Goal: Navigation & Orientation: Find specific page/section

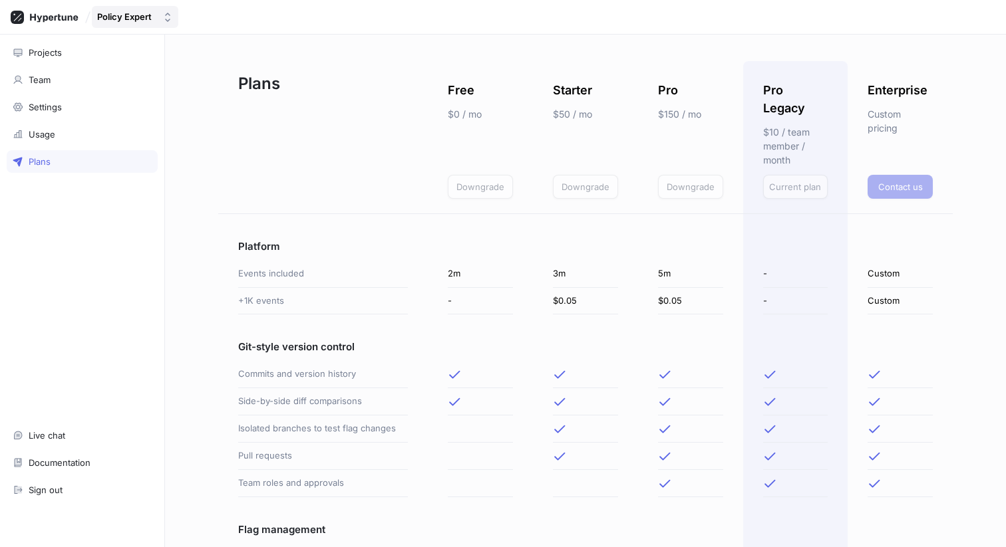
click at [109, 17] on div "Policy Expert" at bounding box center [124, 16] width 55 height 11
click at [93, 202] on div "Projects Team Settings Usage Plans Live chat Documentation Sign out" at bounding box center [82, 291] width 165 height 513
click at [52, 104] on div "Settings" at bounding box center [45, 107] width 33 height 11
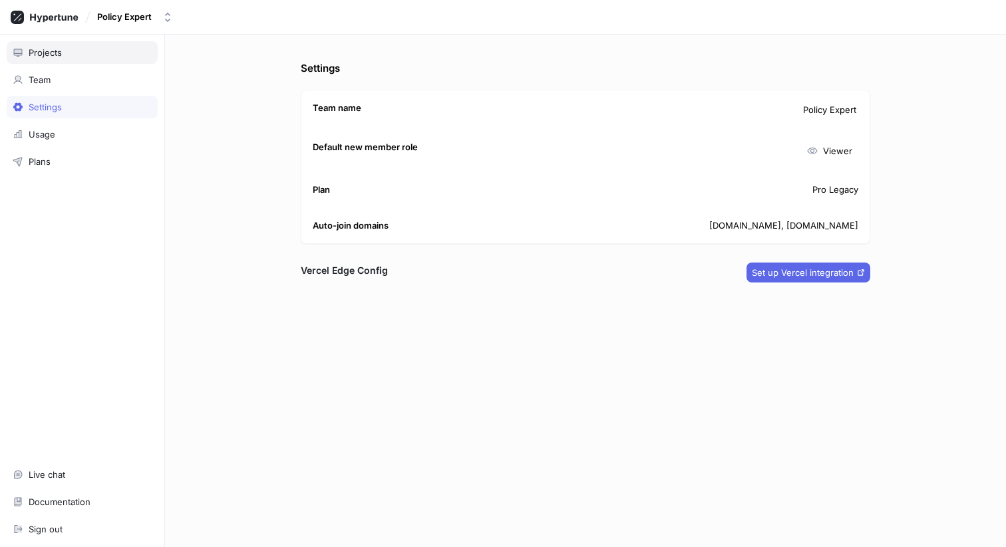
click at [67, 48] on div "Projects" at bounding box center [82, 52] width 139 height 11
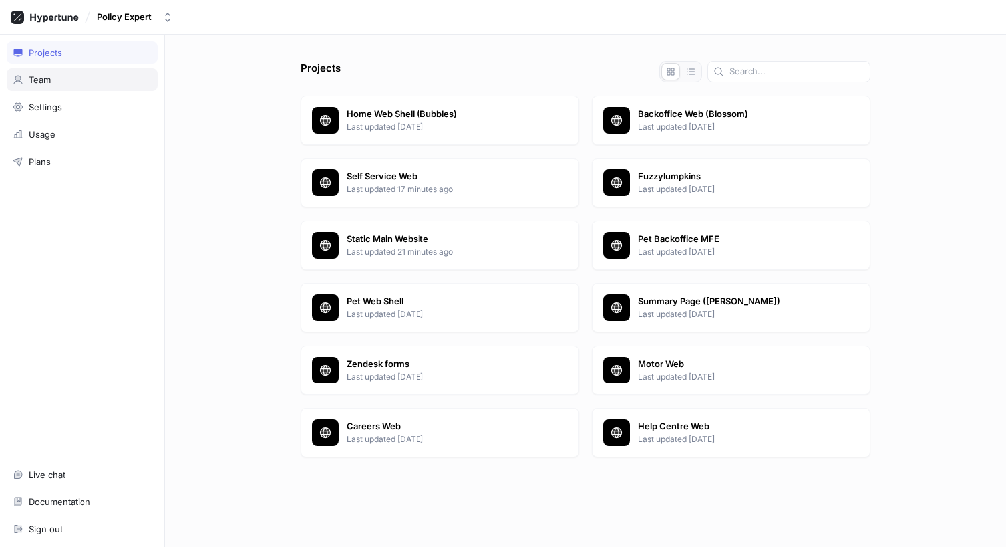
click at [68, 73] on div "Team" at bounding box center [82, 80] width 151 height 23
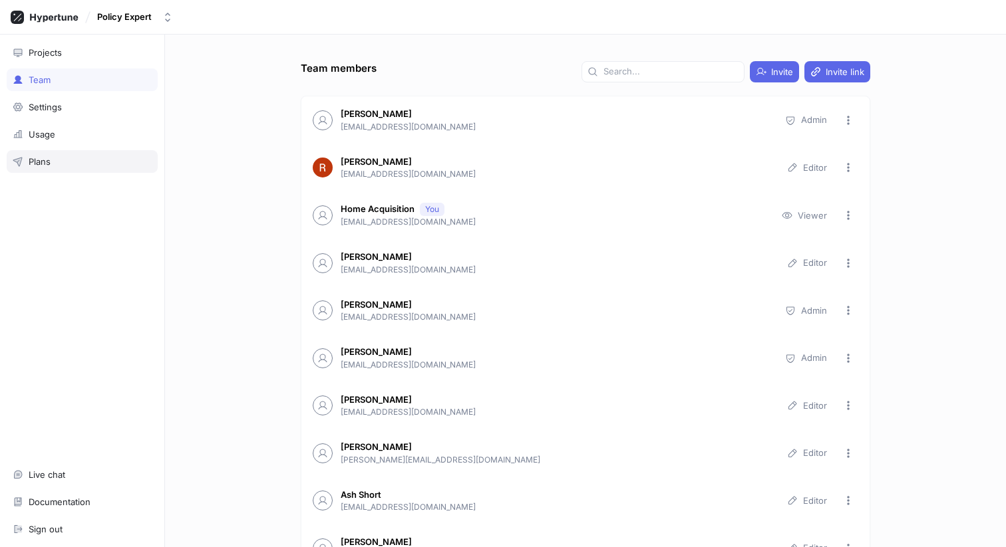
click at [45, 154] on div "Plans" at bounding box center [82, 161] width 151 height 23
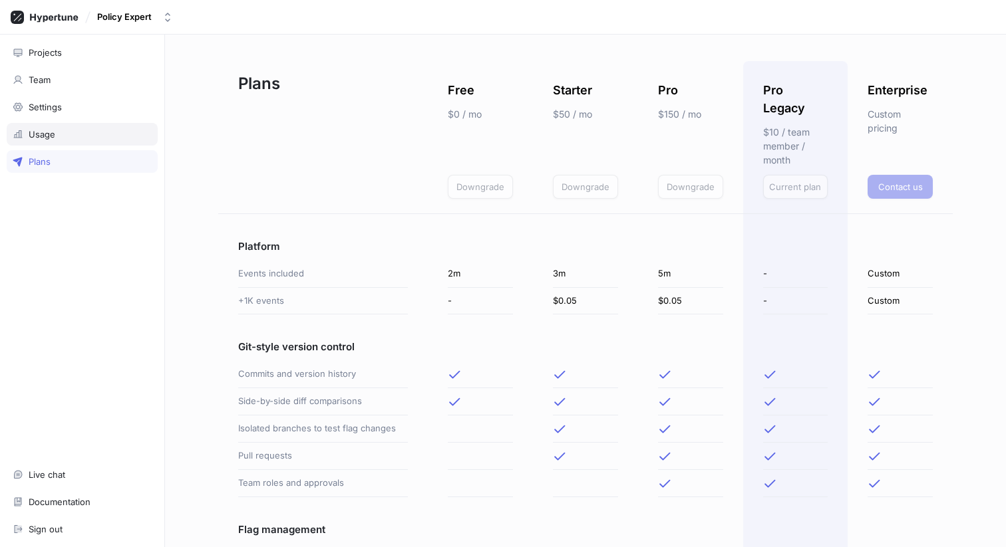
click at [91, 136] on div "Usage" at bounding box center [82, 134] width 139 height 11
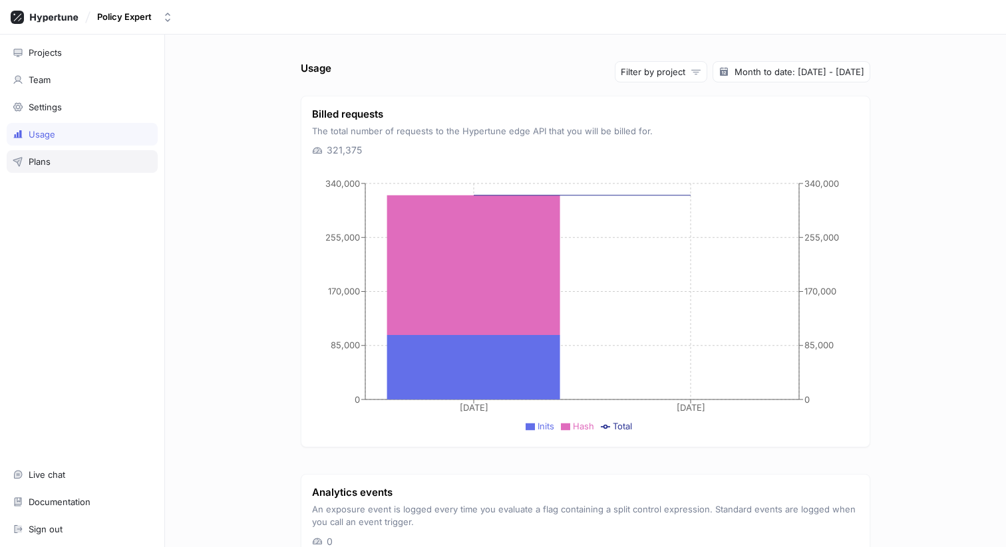
click at [82, 161] on div "Plans" at bounding box center [82, 161] width 139 height 11
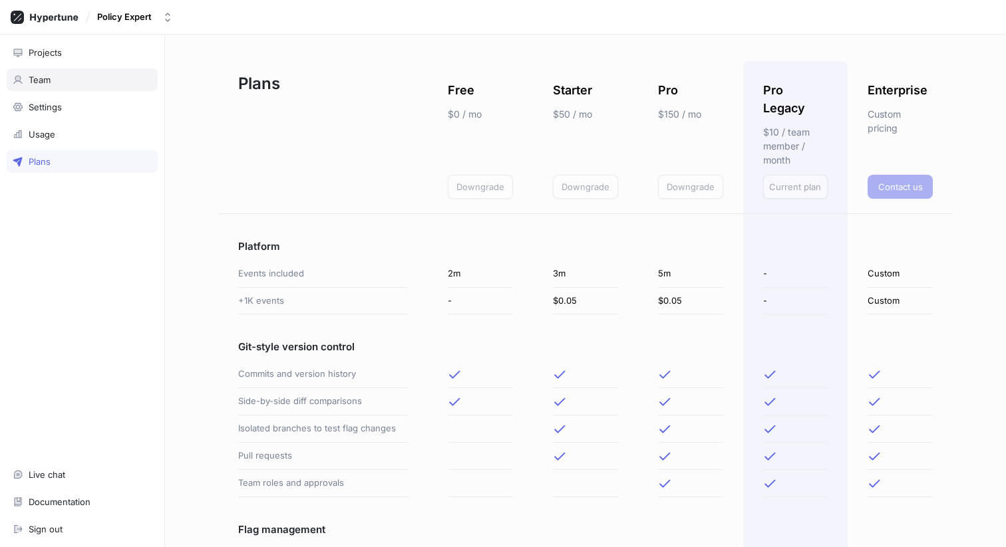
click at [45, 84] on div "Team" at bounding box center [40, 79] width 22 height 11
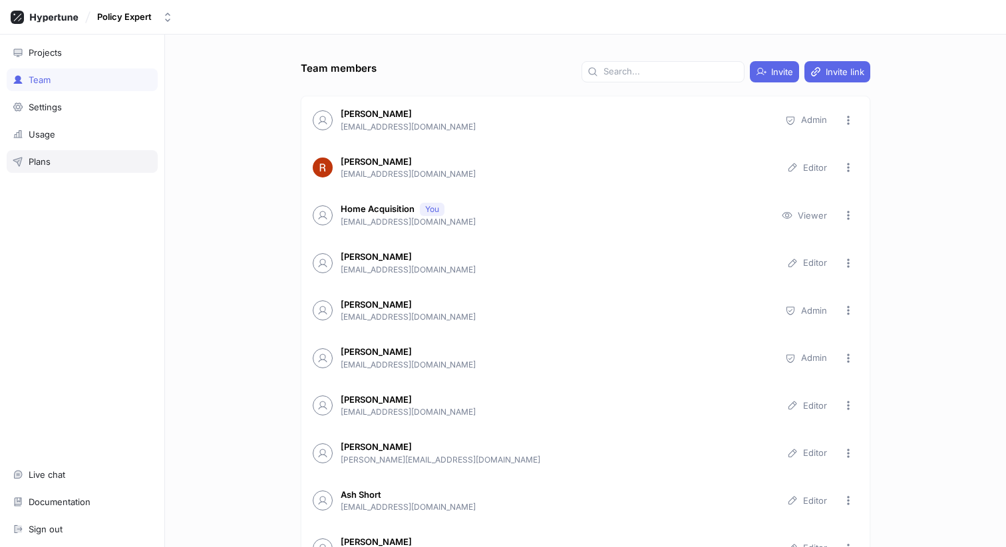
click at [83, 153] on div "Plans" at bounding box center [82, 161] width 151 height 23
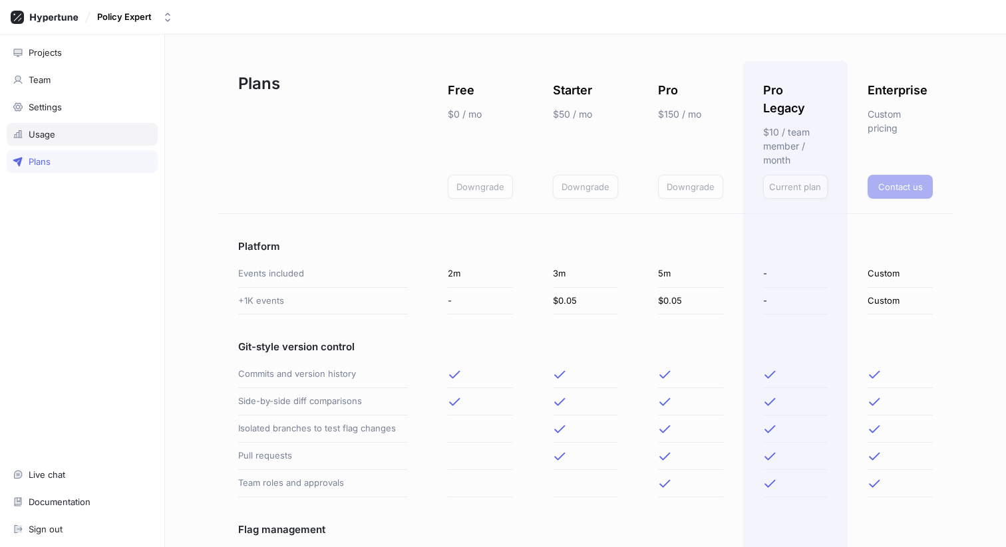
click at [69, 133] on div "Usage" at bounding box center [82, 134] width 139 height 11
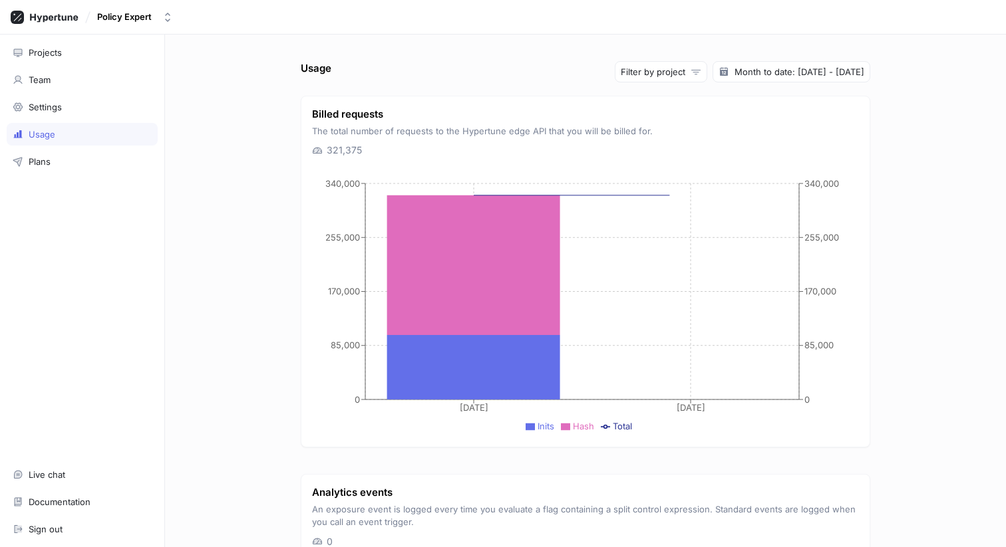
click at [71, 118] on div "Projects Team Settings Usage Plans Live chat Documentation Sign out" at bounding box center [82, 291] width 165 height 513
click at [71, 114] on div "Settings" at bounding box center [82, 107] width 151 height 23
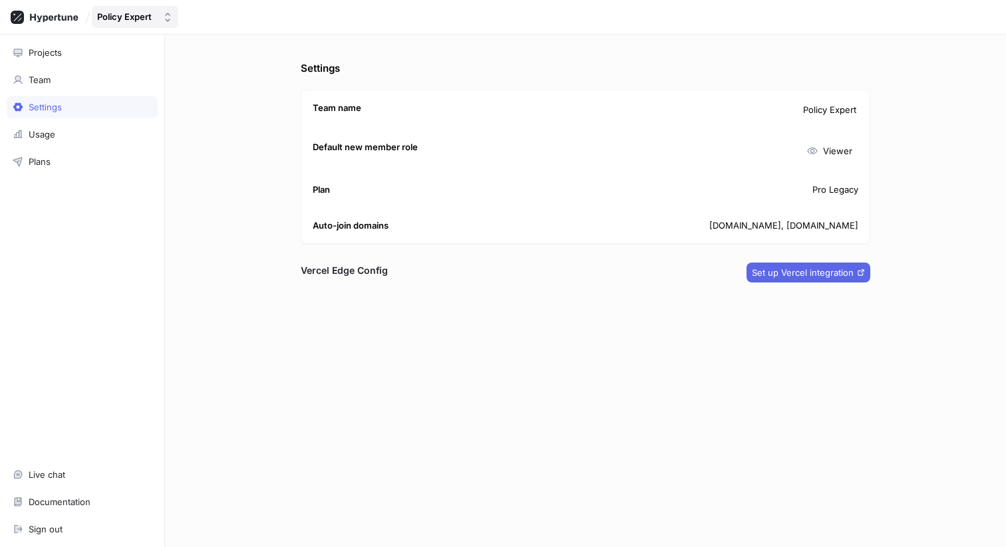
click at [122, 15] on div "Policy Expert" at bounding box center [124, 16] width 55 height 11
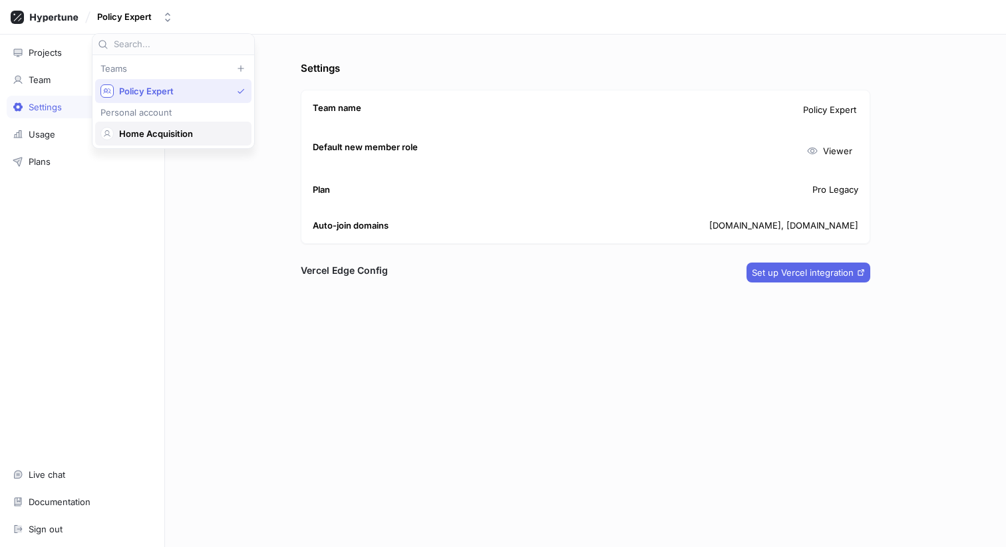
click at [135, 137] on span "Home Acquisition" at bounding box center [179, 133] width 120 height 11
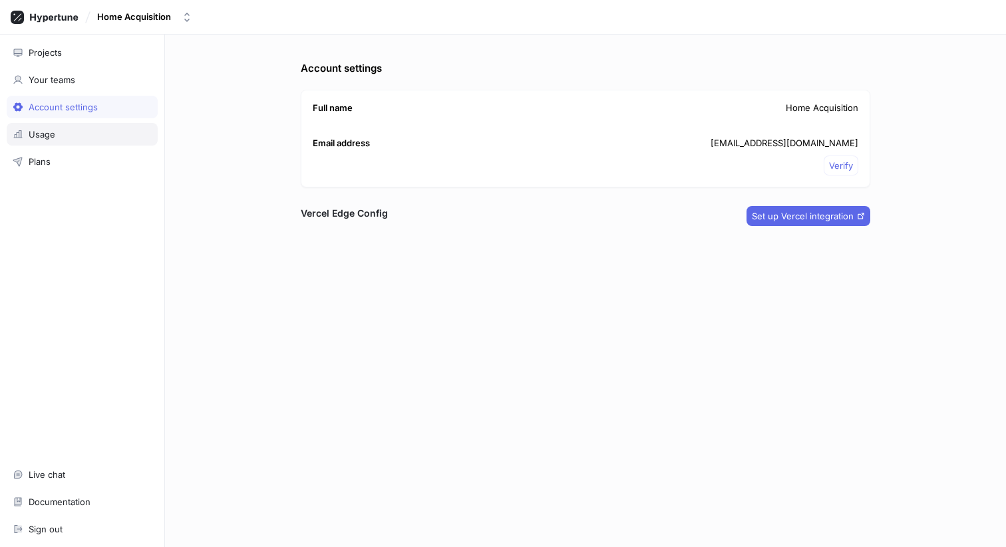
click at [63, 135] on div "Usage" at bounding box center [82, 134] width 139 height 11
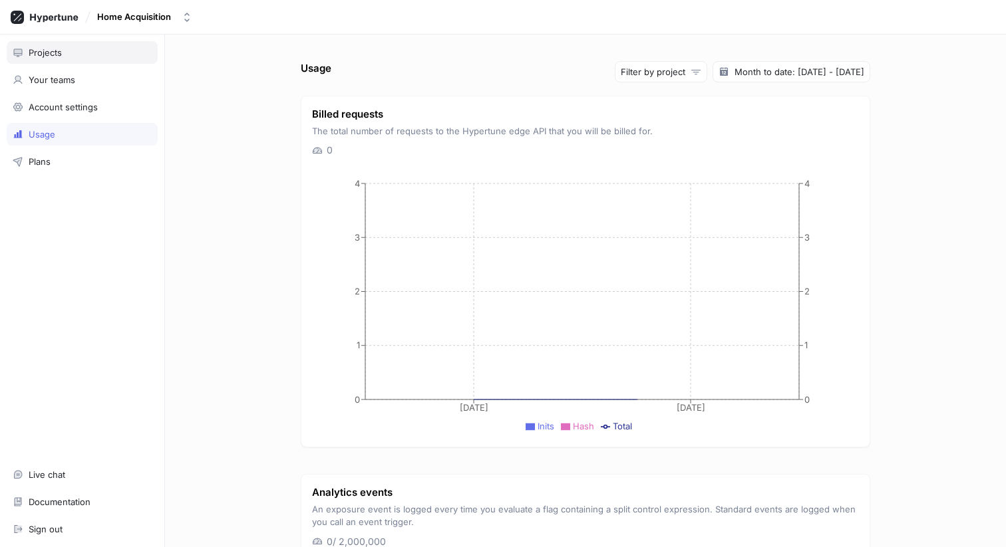
click at [61, 62] on div "Projects" at bounding box center [82, 52] width 151 height 23
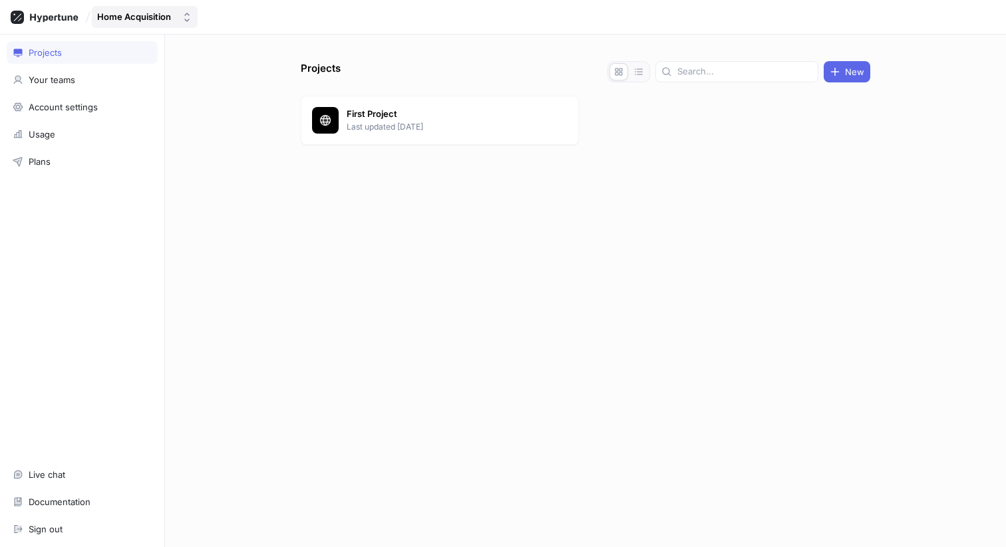
click at [142, 19] on div "Home Acquisition" at bounding box center [134, 16] width 74 height 11
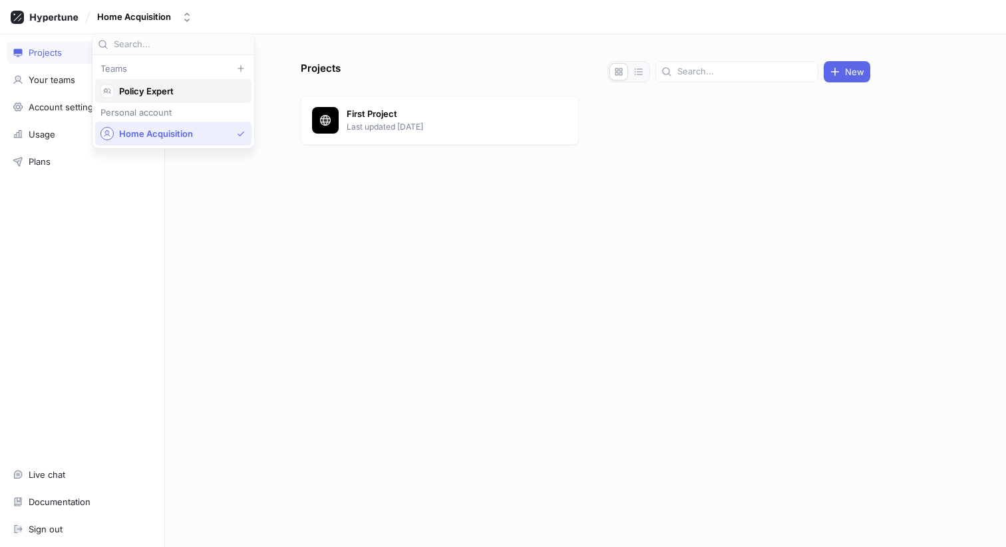
click at [140, 98] on div "Policy Expert" at bounding box center [173, 91] width 156 height 24
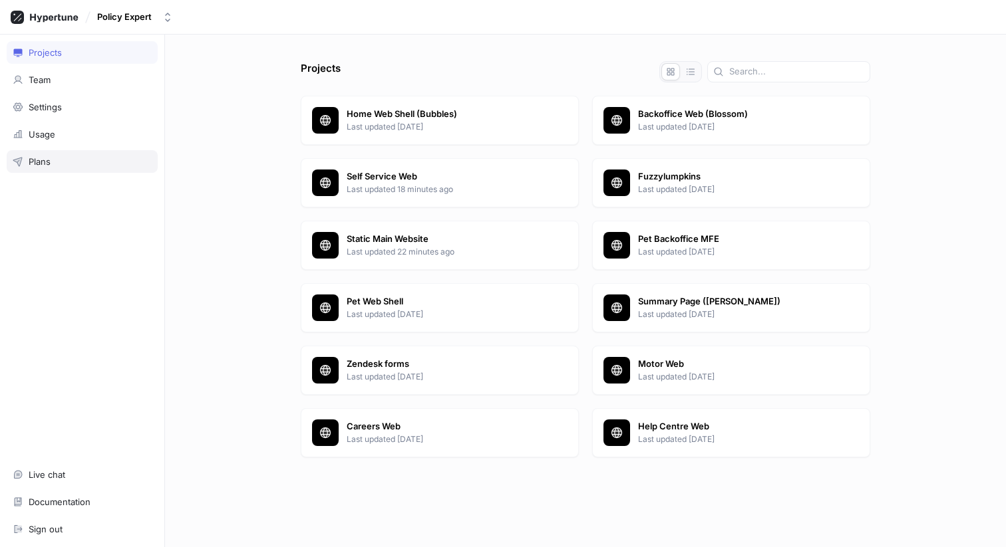
click at [72, 156] on div "Plans" at bounding box center [82, 161] width 139 height 11
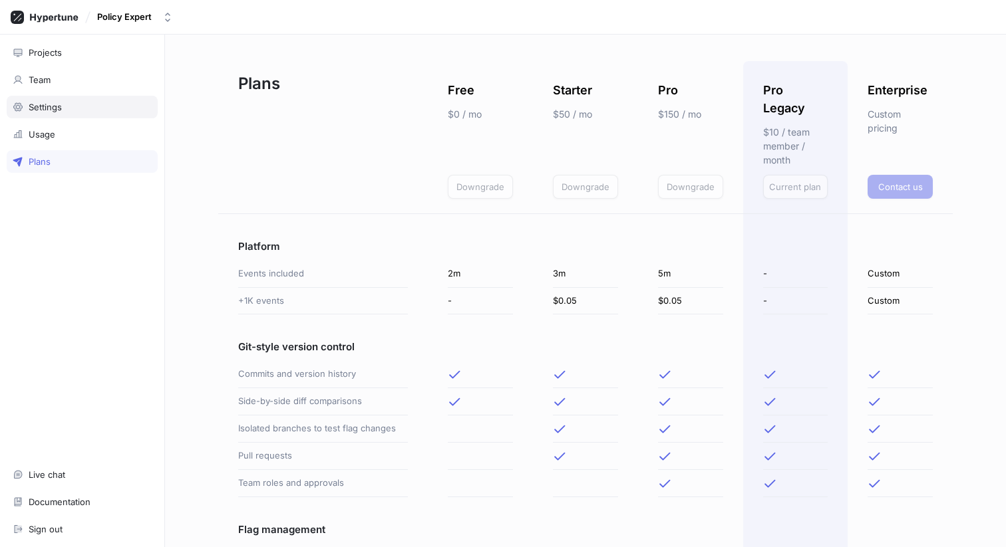
click at [43, 101] on div "Settings" at bounding box center [82, 107] width 151 height 23
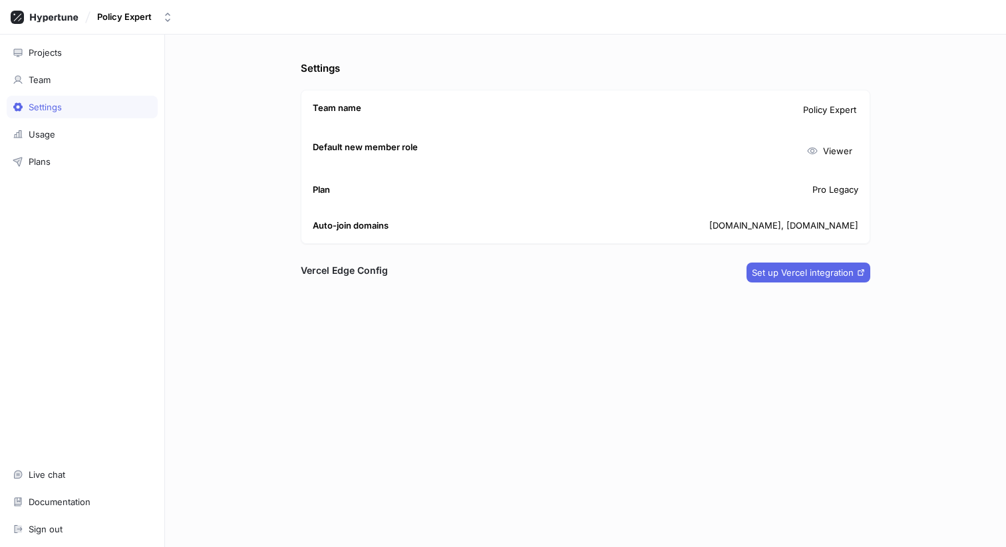
click at [326, 192] on p "Plan" at bounding box center [321, 190] width 17 height 13
